Goal: Information Seeking & Learning: Learn about a topic

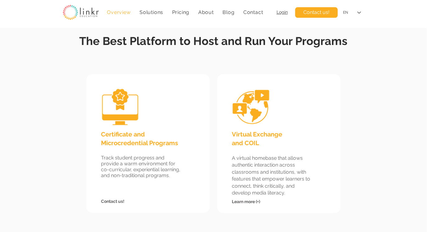
scroll to position [551, 0]
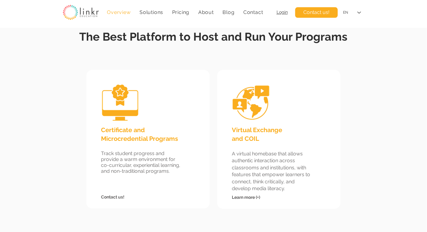
click at [250, 142] on span "Virtual Exchange and COIL" at bounding box center [257, 134] width 50 height 16
click at [253, 198] on span "Learn more (+)" at bounding box center [246, 197] width 28 height 5
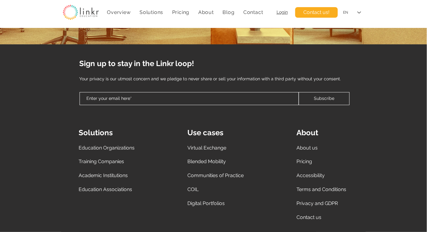
scroll to position [2374, 0]
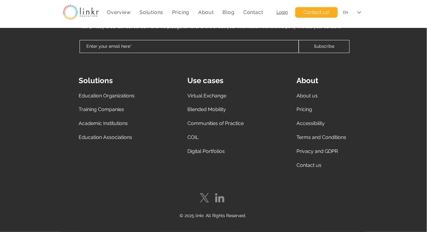
click at [208, 94] on span "Virtual Exchange" at bounding box center [207, 96] width 39 height 6
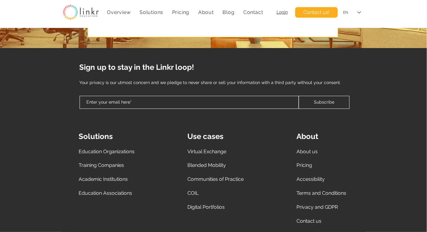
scroll to position [2467, 0]
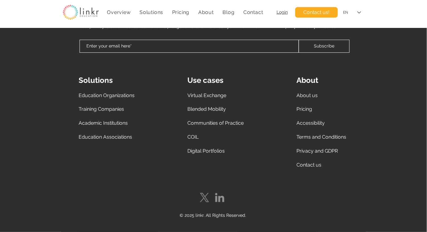
click at [213, 94] on span "Virtual Exchange" at bounding box center [207, 96] width 39 height 6
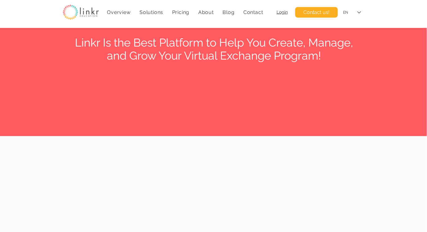
scroll to position [1826, 0]
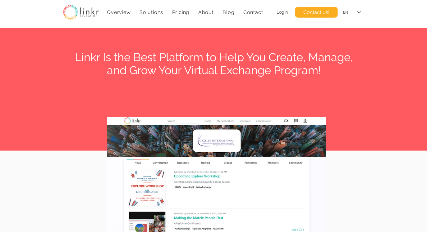
click at [200, 71] on span "Linkr Is the Best Platform to Help You Create, Manage, and Grow Your Virtual Ex…" at bounding box center [214, 64] width 278 height 26
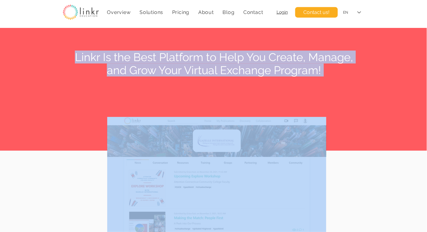
click at [200, 71] on span "Linkr Is the Best Platform to Help You Create, Manage, and Grow Your Virtual Ex…" at bounding box center [214, 64] width 278 height 26
copy span "Linkr Is the Best Platform to Help You Create, Manage, and Grow Your Virtual Ex…"
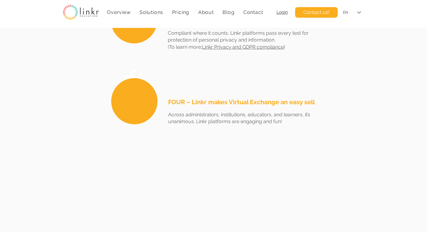
scroll to position [1412, 0]
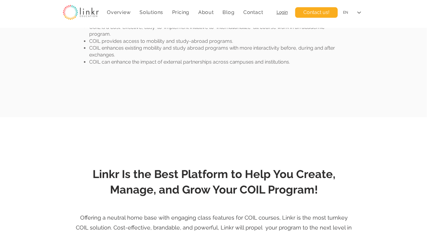
scroll to position [525, 0]
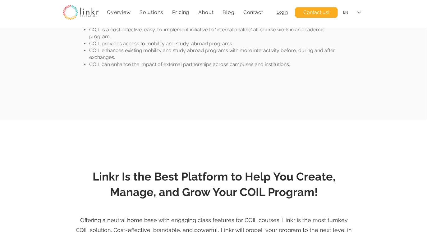
click at [204, 176] on span "Linkr Is the Best Platform to Help You Create, Manage, and Grow Your COIL Progr…" at bounding box center [214, 184] width 243 height 29
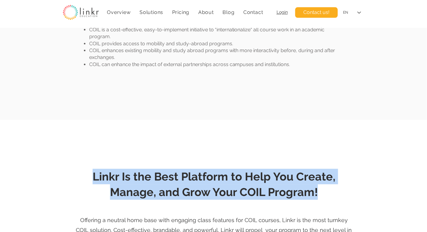
click at [204, 176] on span "Linkr Is the Best Platform to Help You Create, Manage, and Grow Your COIL Progr…" at bounding box center [214, 184] width 243 height 29
copy span "Linkr Is the Best Platform to Help You Create, Manage, and Grow Your COIL Progr…"
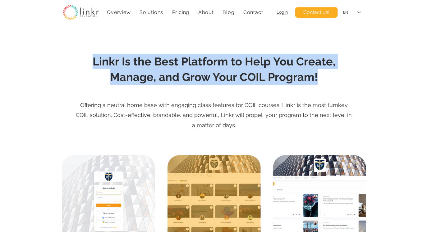
scroll to position [650, 0]
